Goal: Task Accomplishment & Management: Manage account settings

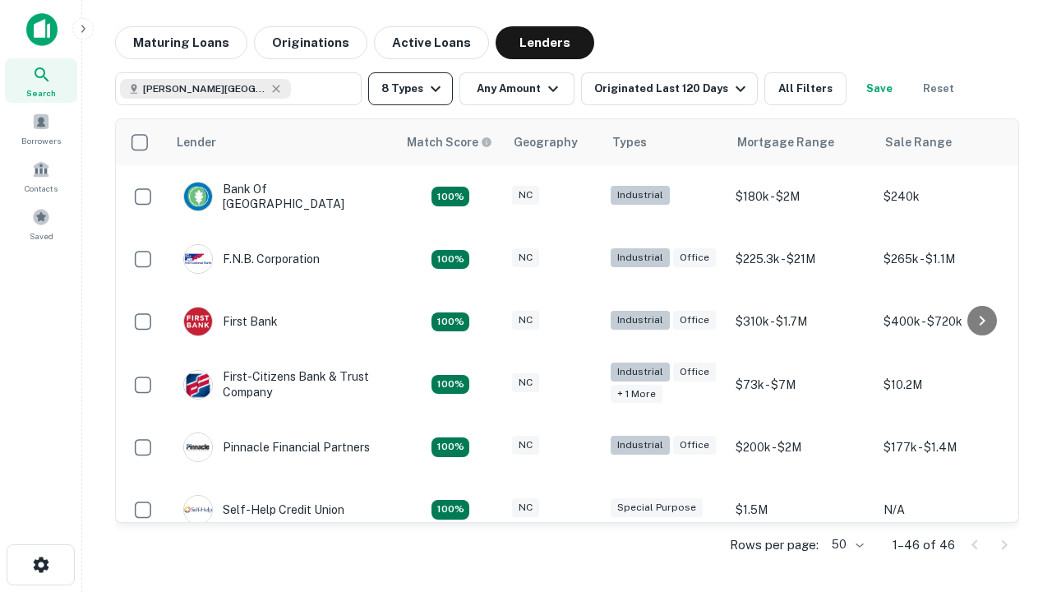
click at [410, 89] on button "8 Types" at bounding box center [410, 88] width 85 height 33
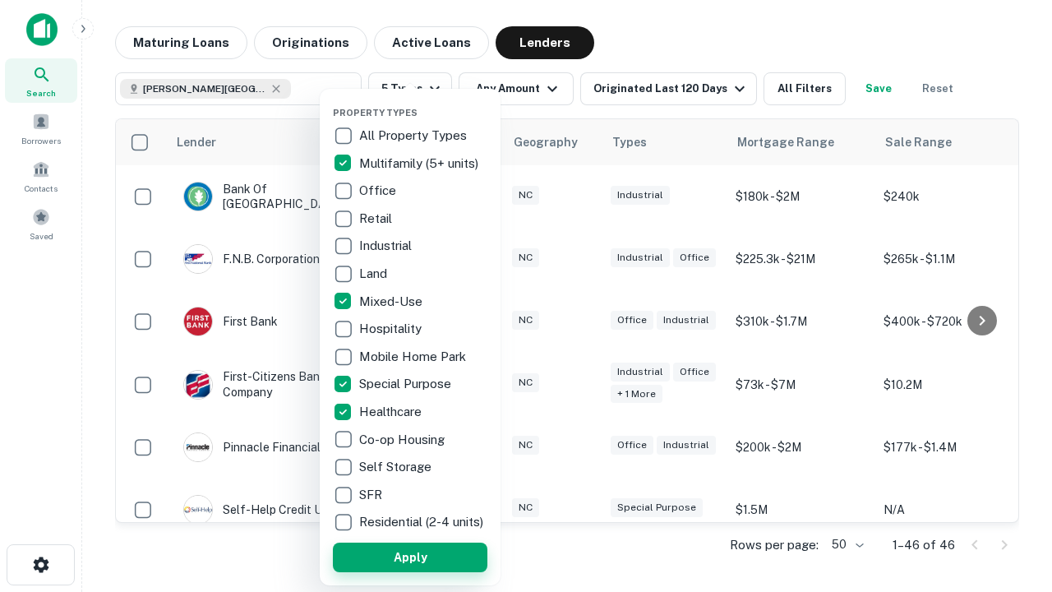
click at [410, 557] on button "Apply" at bounding box center [410, 558] width 155 height 30
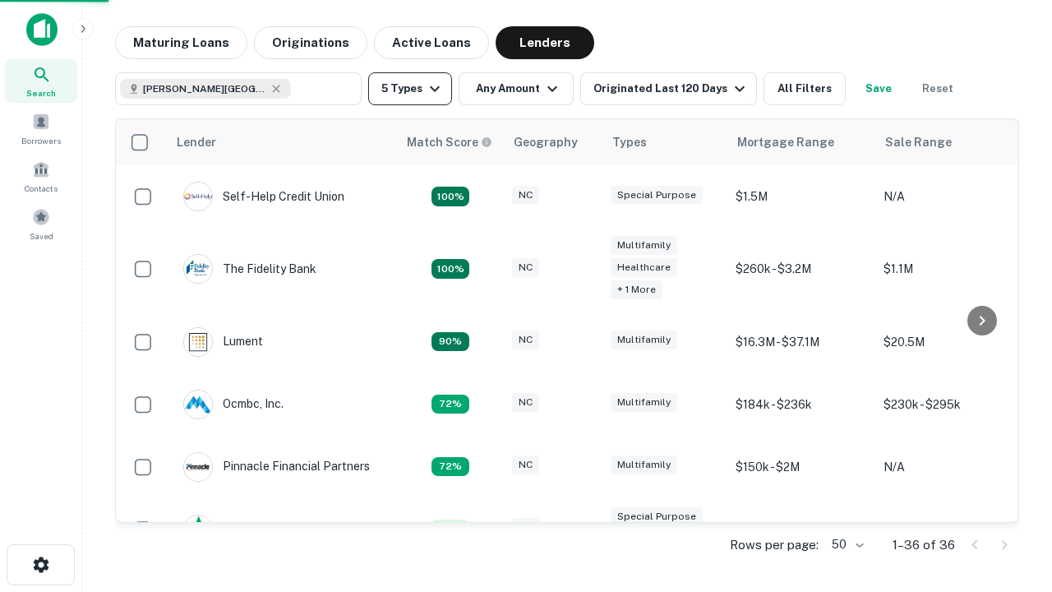
click at [410, 89] on button "5 Types" at bounding box center [410, 88] width 84 height 33
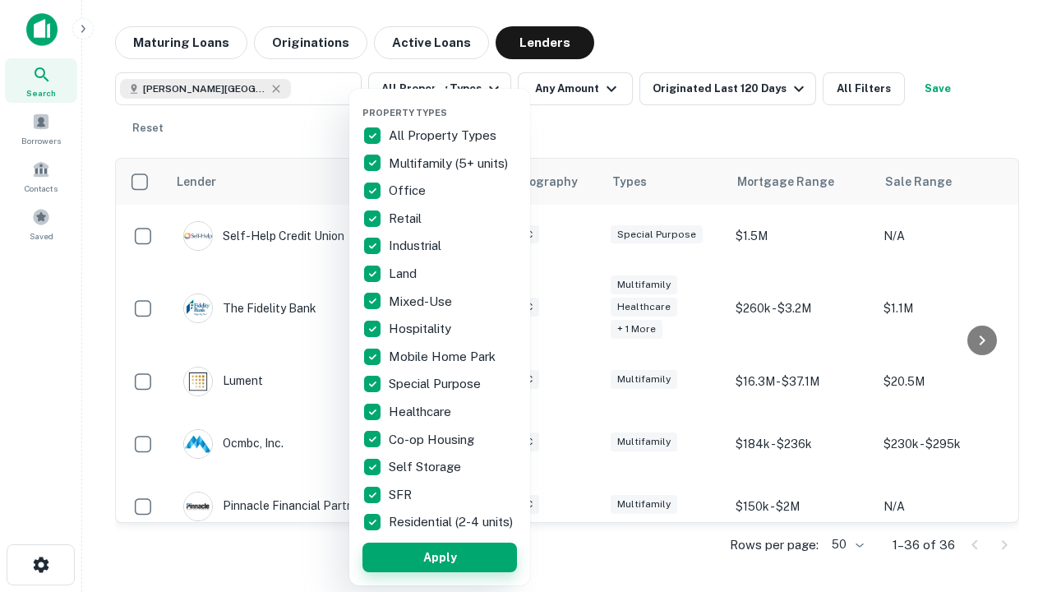
click at [440, 557] on button "Apply" at bounding box center [440, 558] width 155 height 30
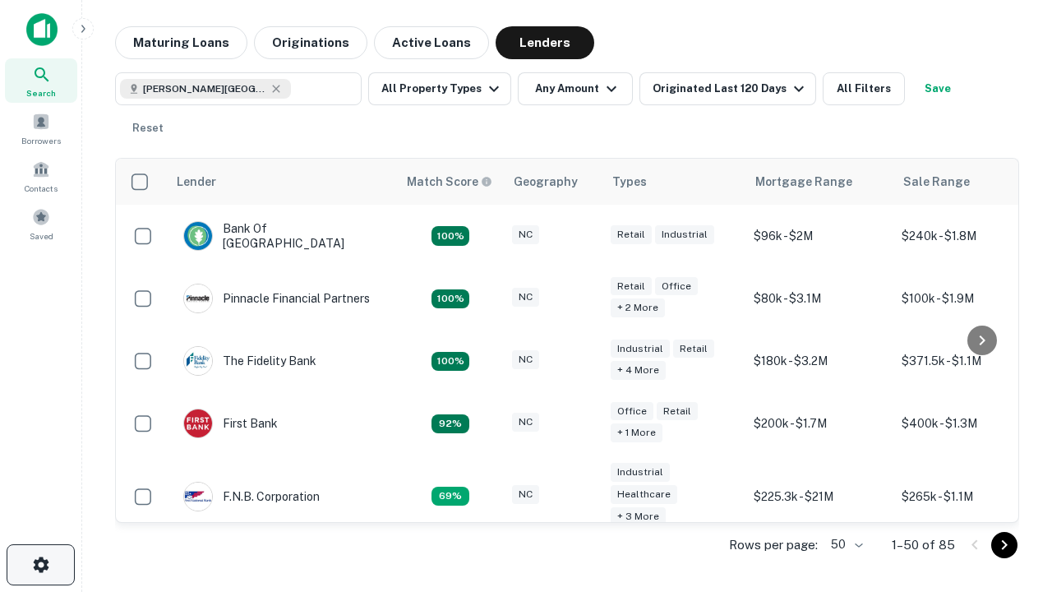
click at [40, 565] on icon "button" at bounding box center [41, 565] width 20 height 20
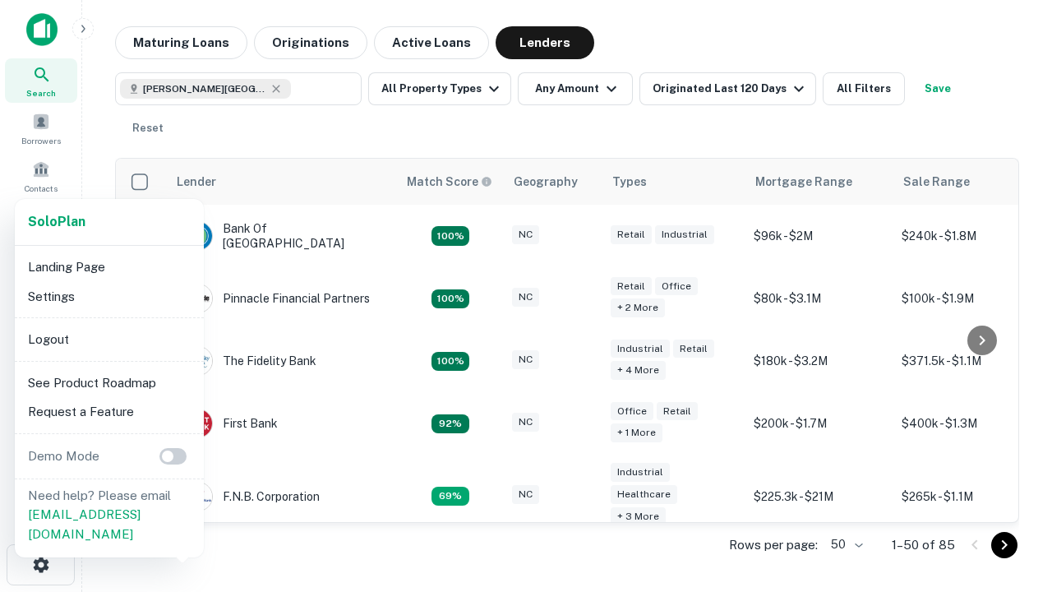
click at [109, 339] on li "Logout" at bounding box center [109, 340] width 176 height 30
